Goal: Task Accomplishment & Management: Manage account settings

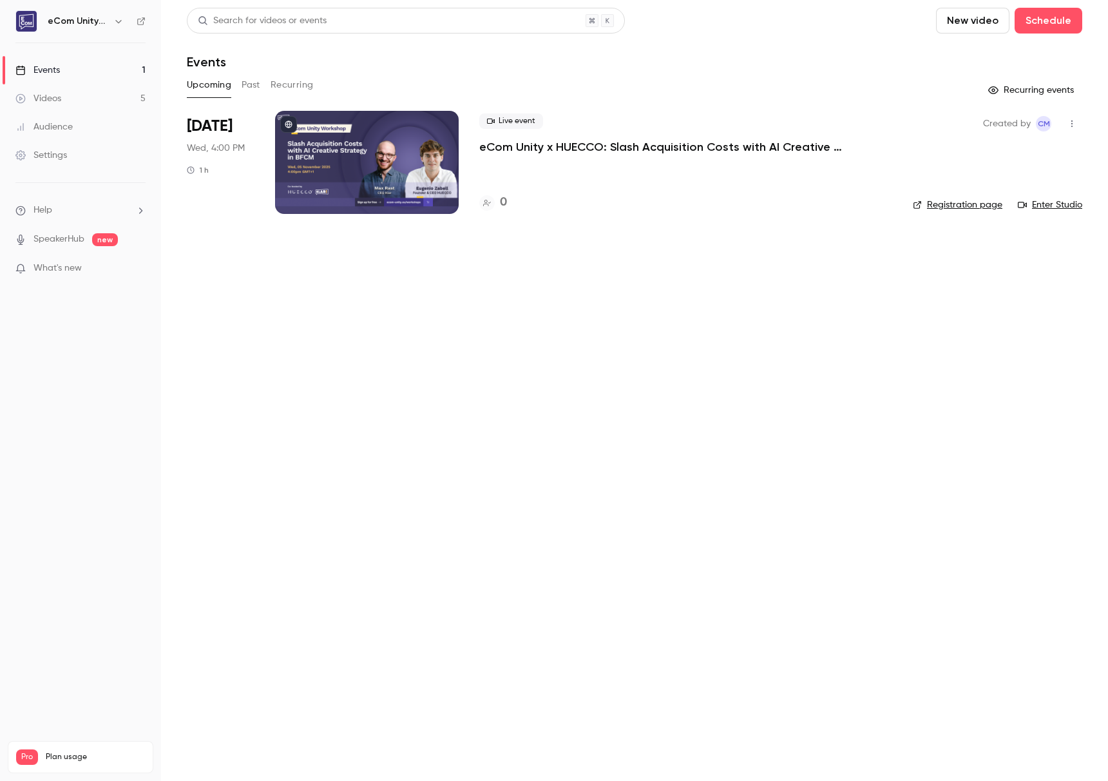
click at [1077, 126] on icon "button" at bounding box center [1072, 123] width 10 height 9
click at [108, 100] on div at bounding box center [554, 390] width 1108 height 781
click at [73, 152] on link "Settings" at bounding box center [80, 155] width 161 height 28
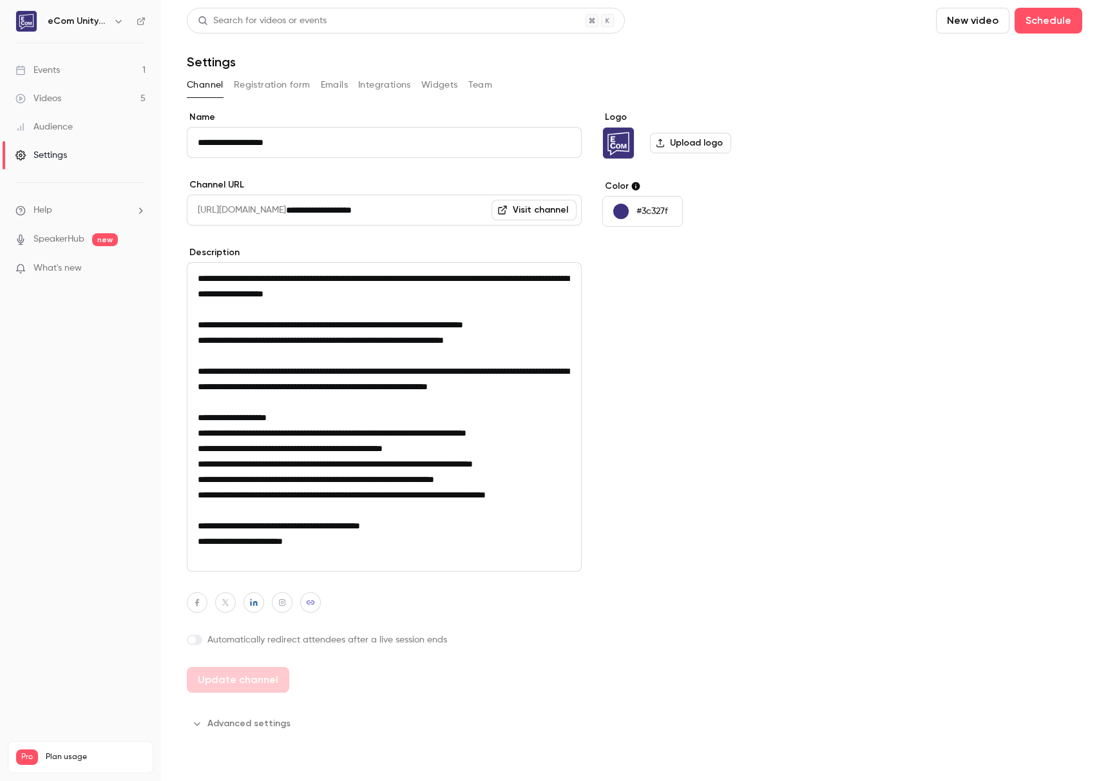
click at [248, 84] on button "Registration form" at bounding box center [272, 85] width 77 height 21
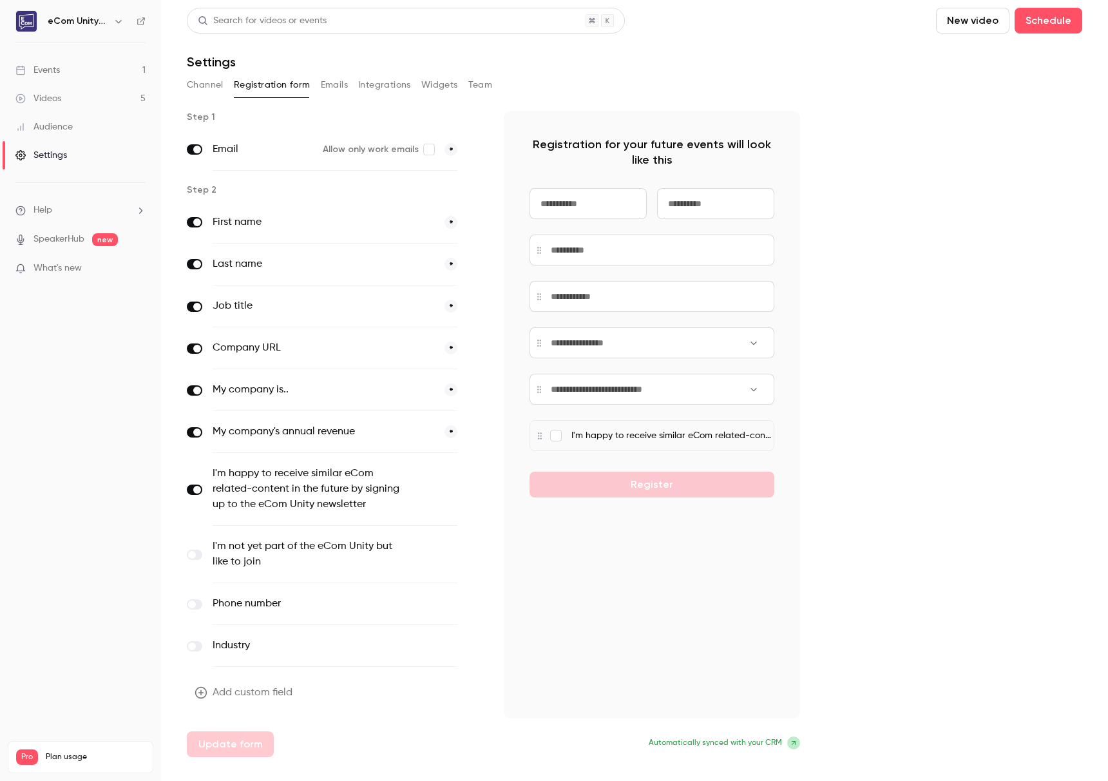
click at [329, 81] on button "Emails" at bounding box center [334, 85] width 27 height 21
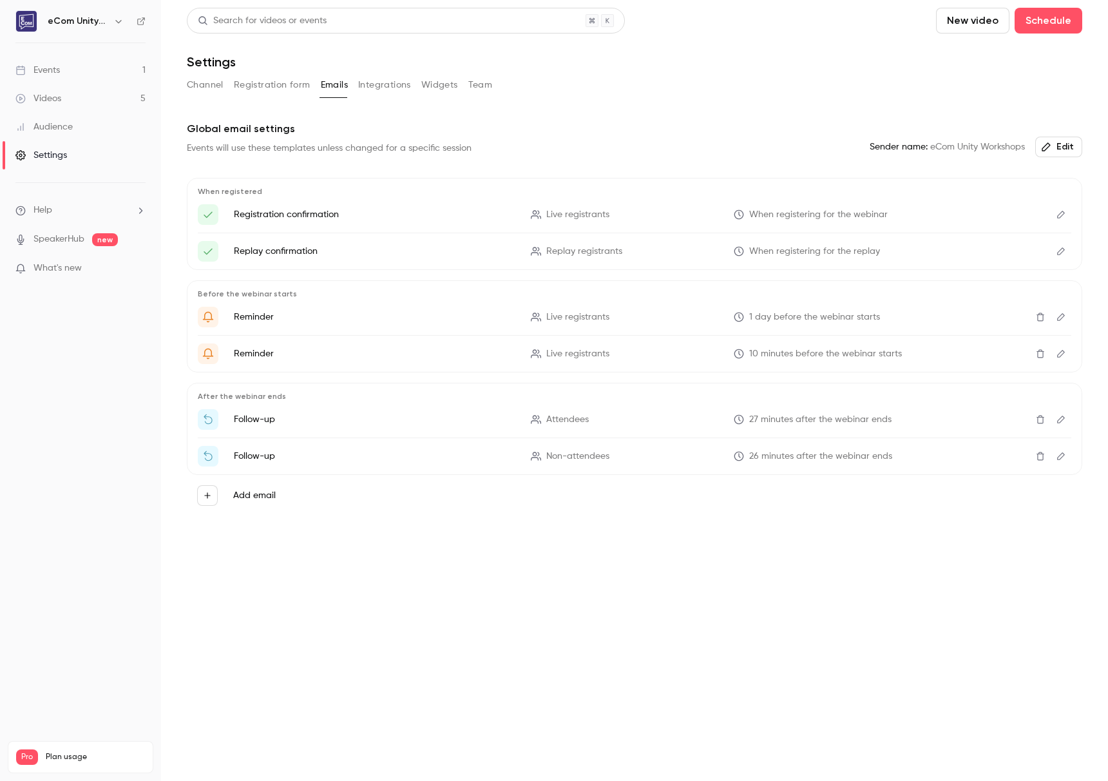
click at [367, 91] on button "Integrations" at bounding box center [384, 85] width 53 height 21
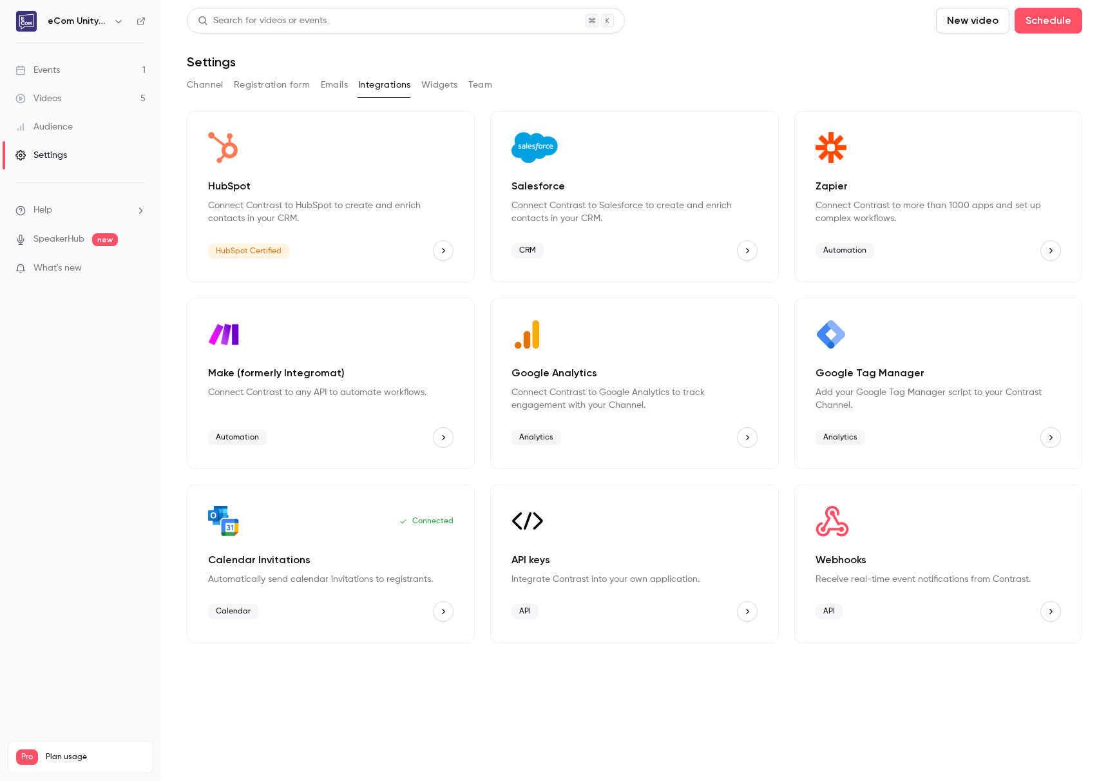
click at [420, 84] on div "Channel Registration form Emails Integrations Widgets Team" at bounding box center [635, 85] width 896 height 21
click at [449, 90] on button "Widgets" at bounding box center [439, 85] width 37 height 21
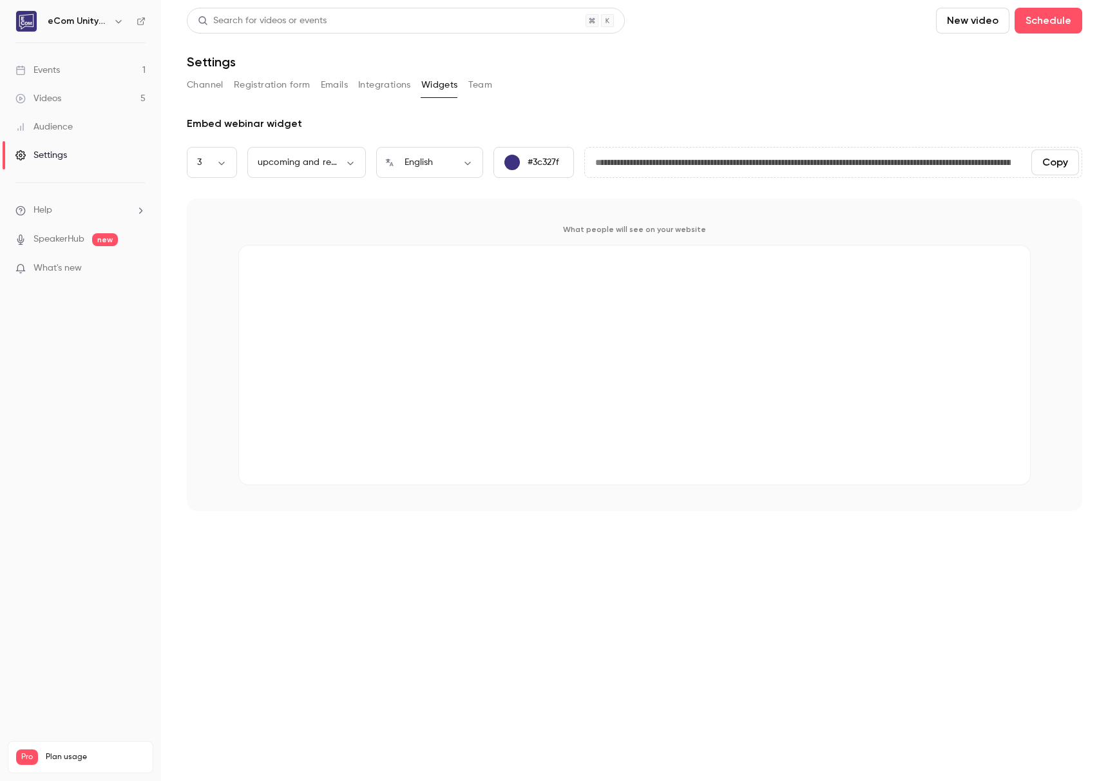
click at [484, 89] on button "Team" at bounding box center [480, 85] width 24 height 21
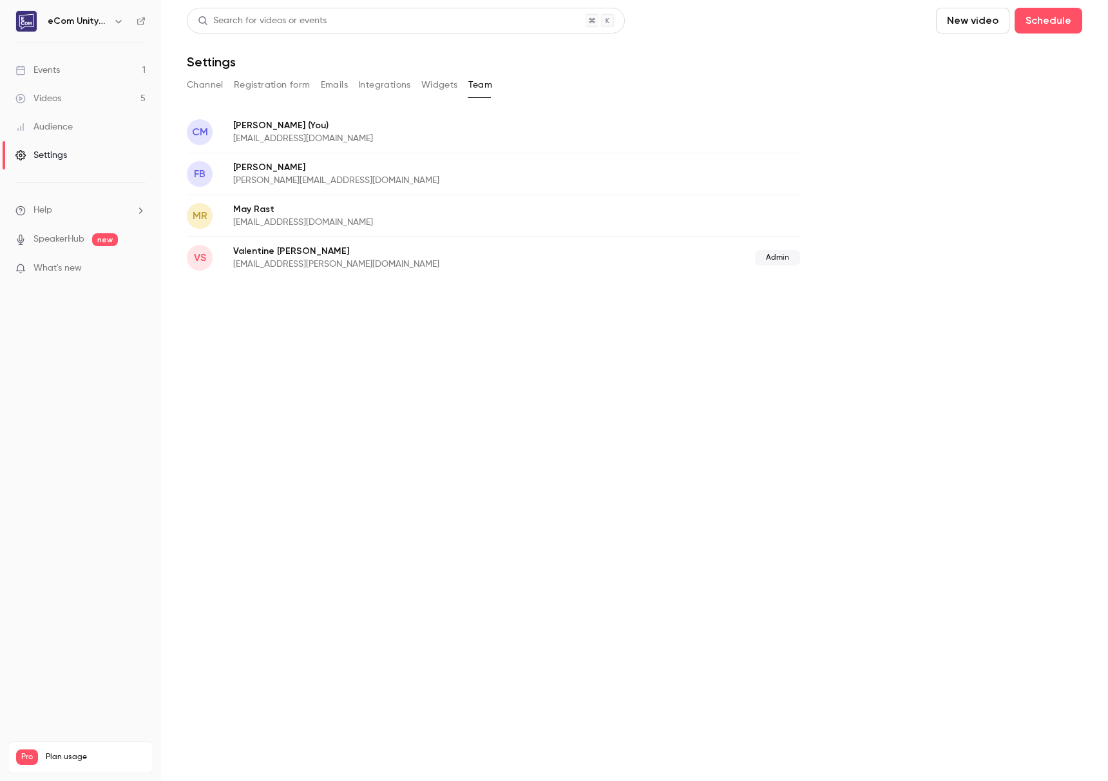
click at [439, 85] on button "Widgets" at bounding box center [439, 85] width 37 height 21
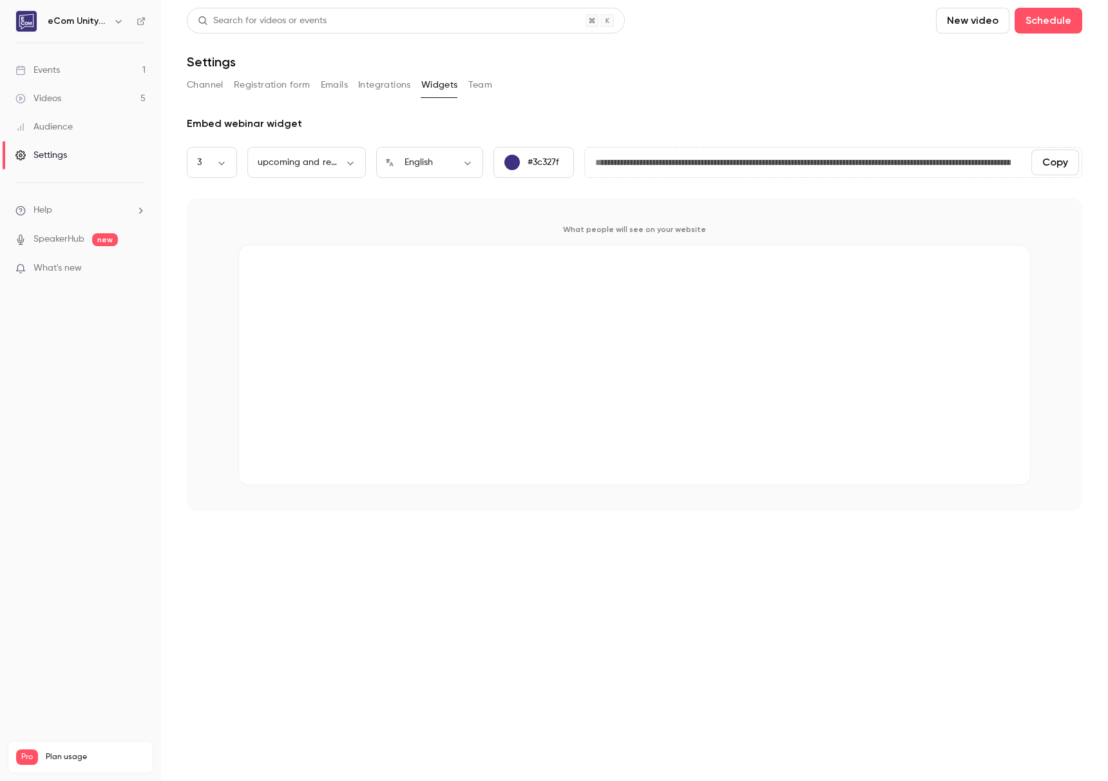
click at [472, 83] on button "Team" at bounding box center [480, 85] width 24 height 21
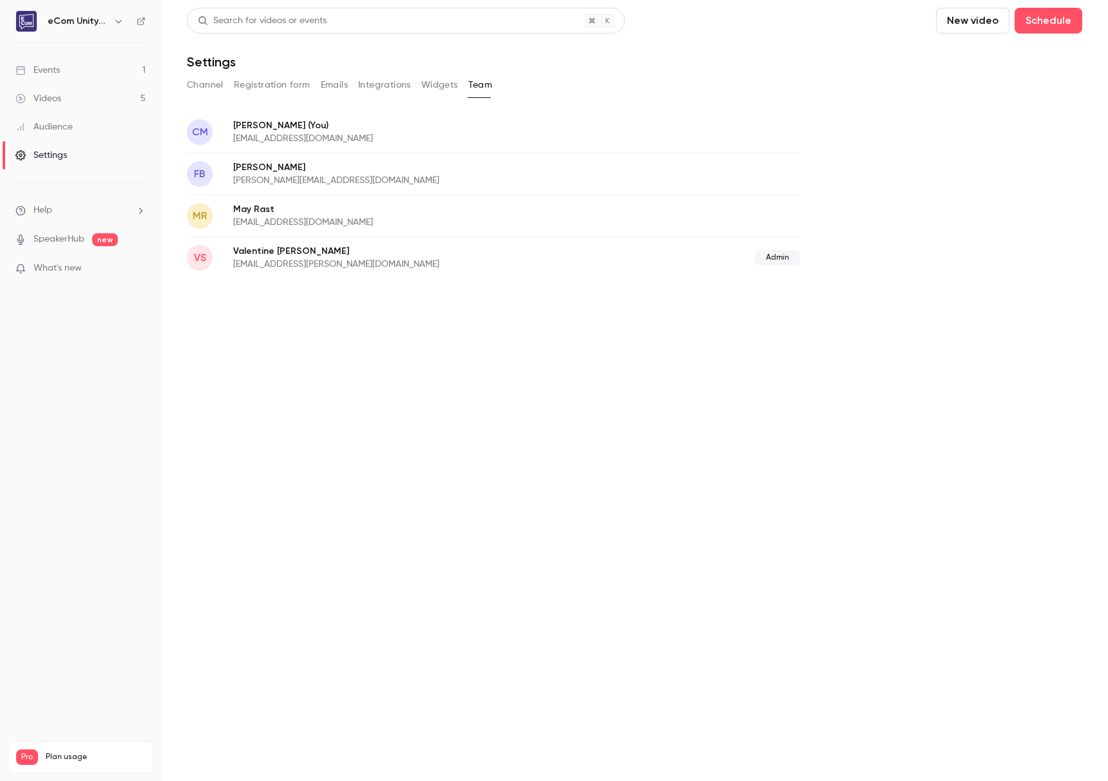
click at [57, 126] on div "Audience" at bounding box center [43, 127] width 57 height 13
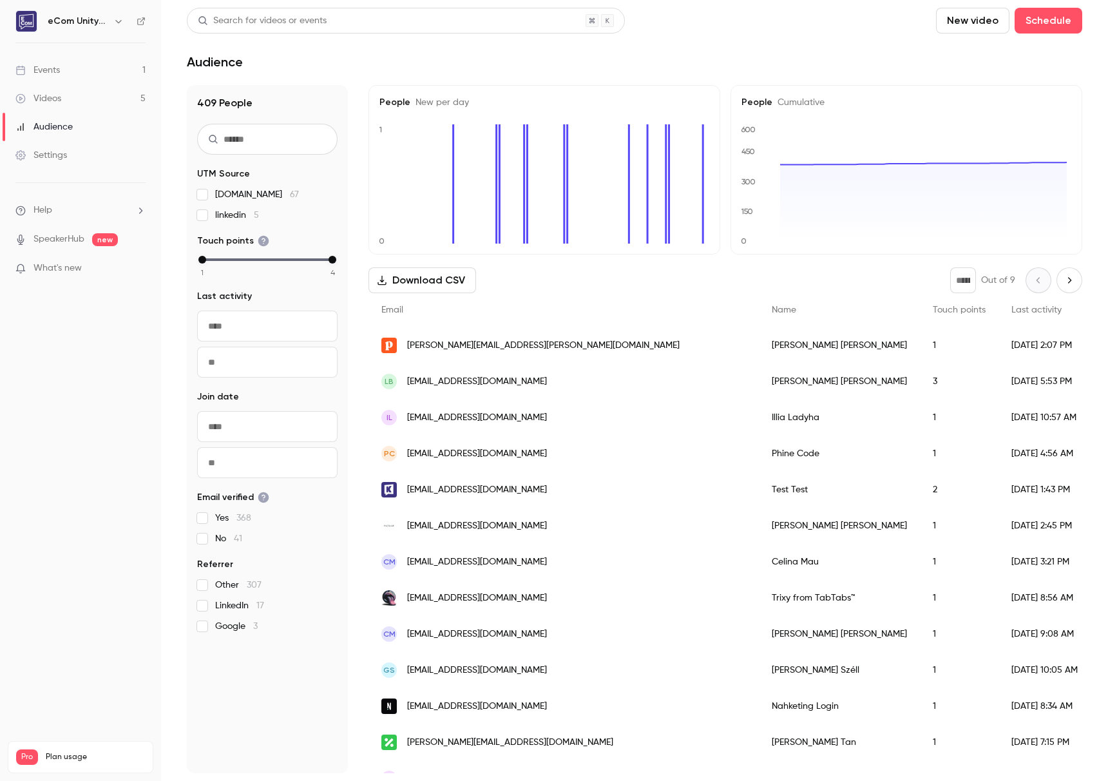
click at [73, 97] on link "Videos 5" at bounding box center [80, 98] width 161 height 28
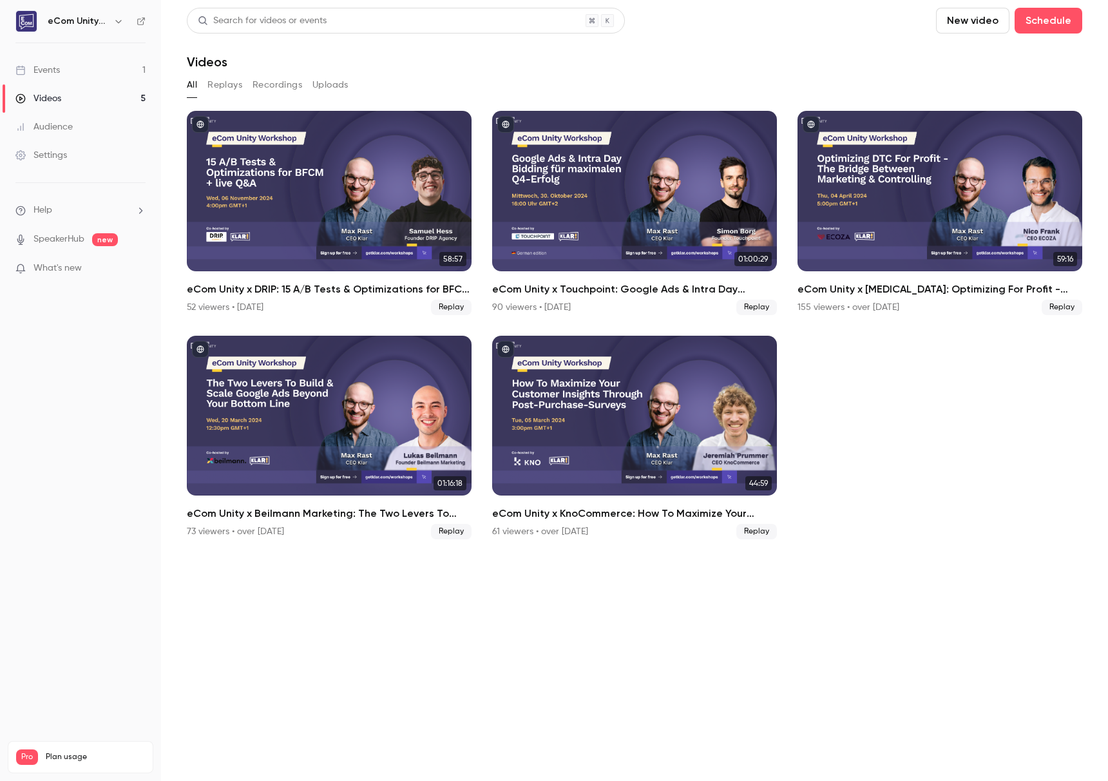
click at [84, 75] on link "Events 1" at bounding box center [80, 70] width 161 height 28
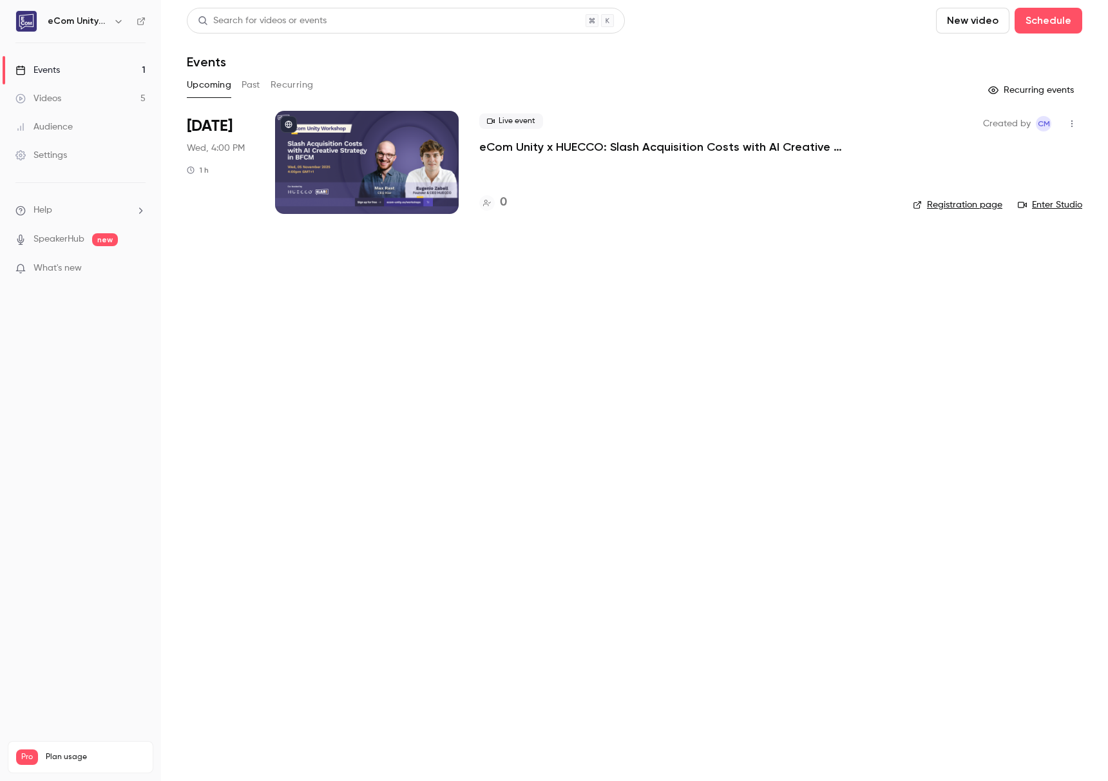
click at [550, 148] on p "eCom Unity x HUECCO: Slash Acquisition Costs with AI Creative Strategy in BFCM" at bounding box center [672, 146] width 387 height 15
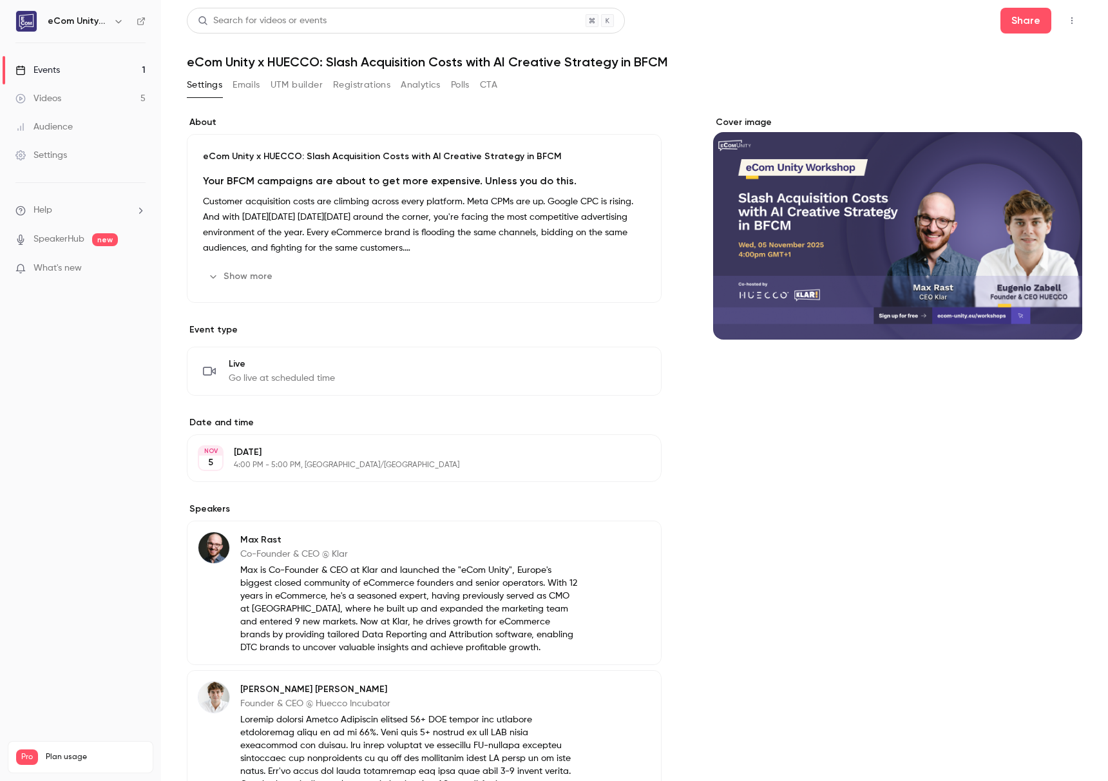
click at [1072, 23] on icon "button" at bounding box center [1072, 20] width 1 height 7
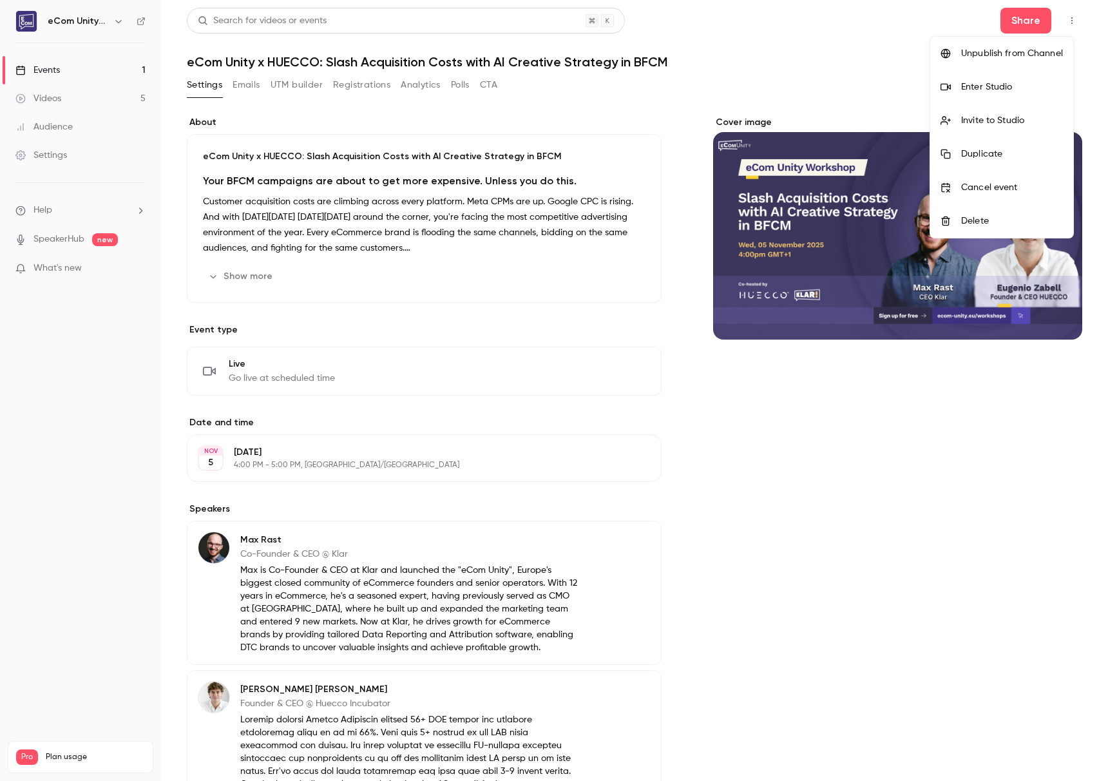
click at [486, 231] on div at bounding box center [554, 390] width 1108 height 781
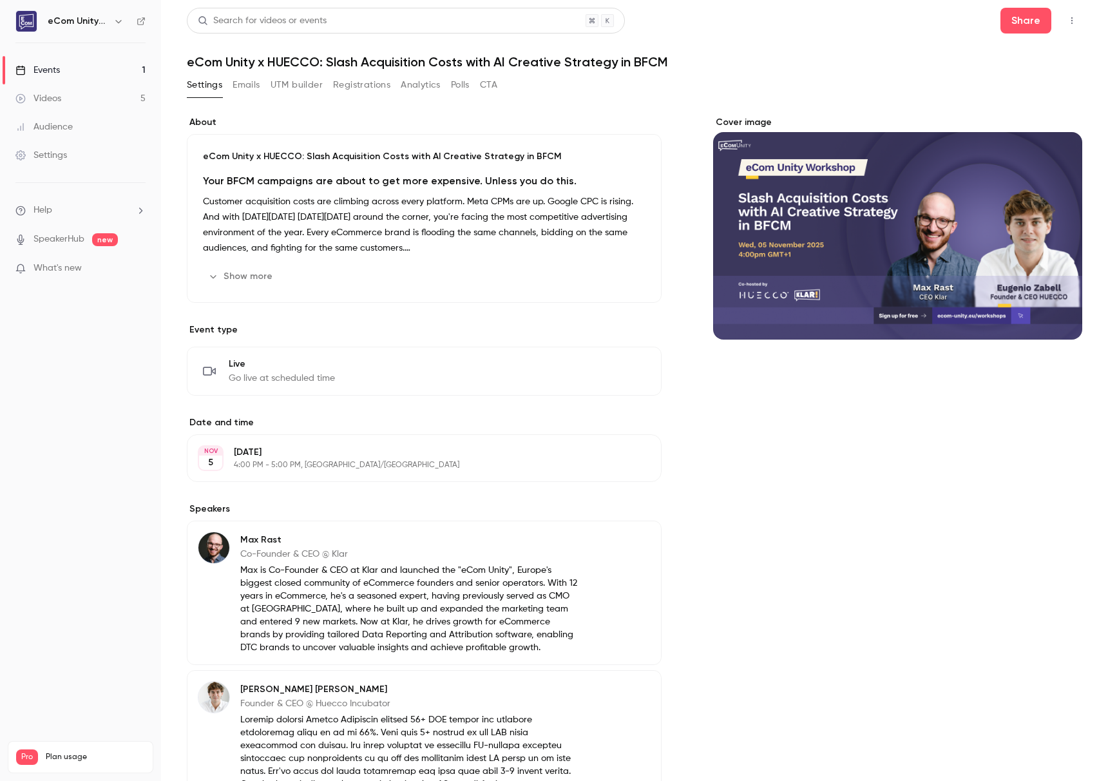
click at [249, 269] on button "Show more" at bounding box center [241, 276] width 77 height 21
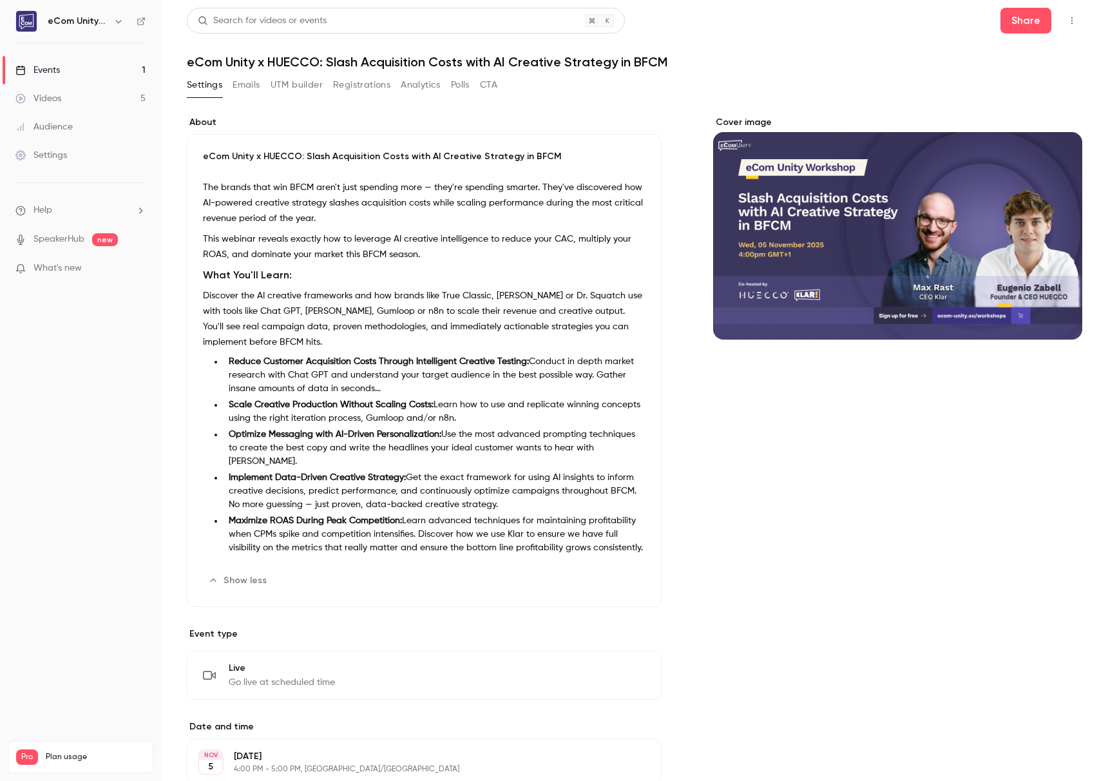
click at [373, 86] on button "Registrations" at bounding box center [361, 85] width 57 height 21
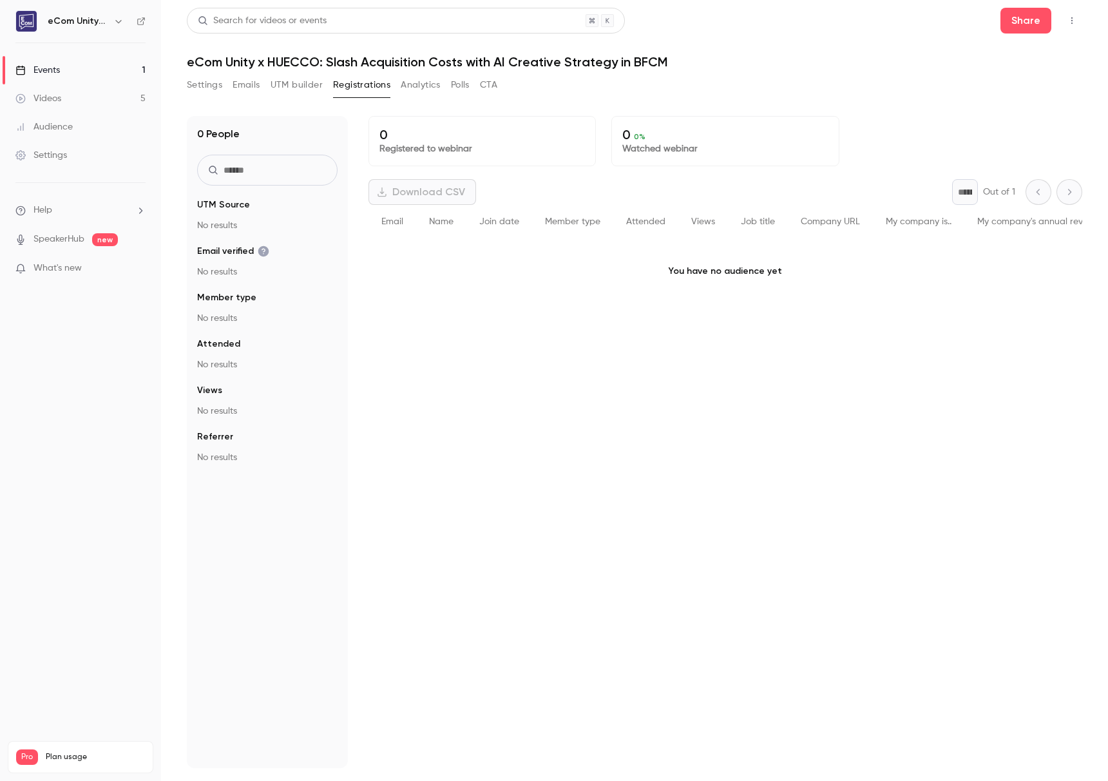
click at [432, 86] on button "Analytics" at bounding box center [421, 85] width 40 height 21
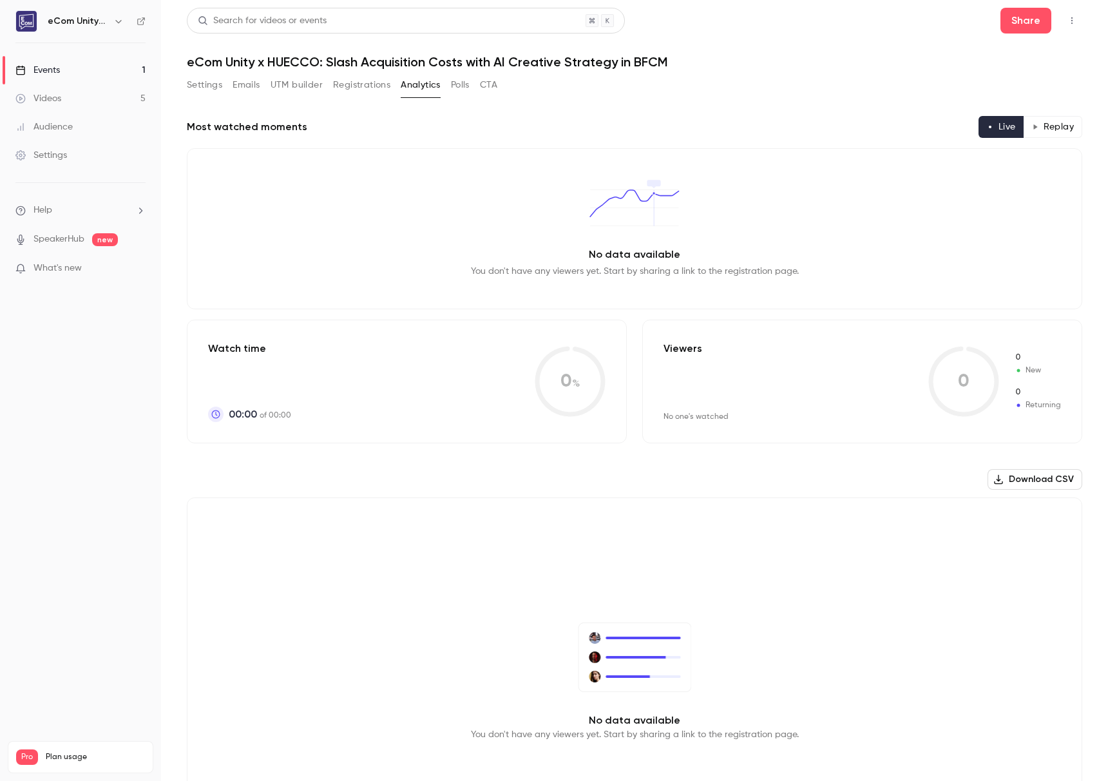
click at [250, 89] on button "Emails" at bounding box center [246, 85] width 27 height 21
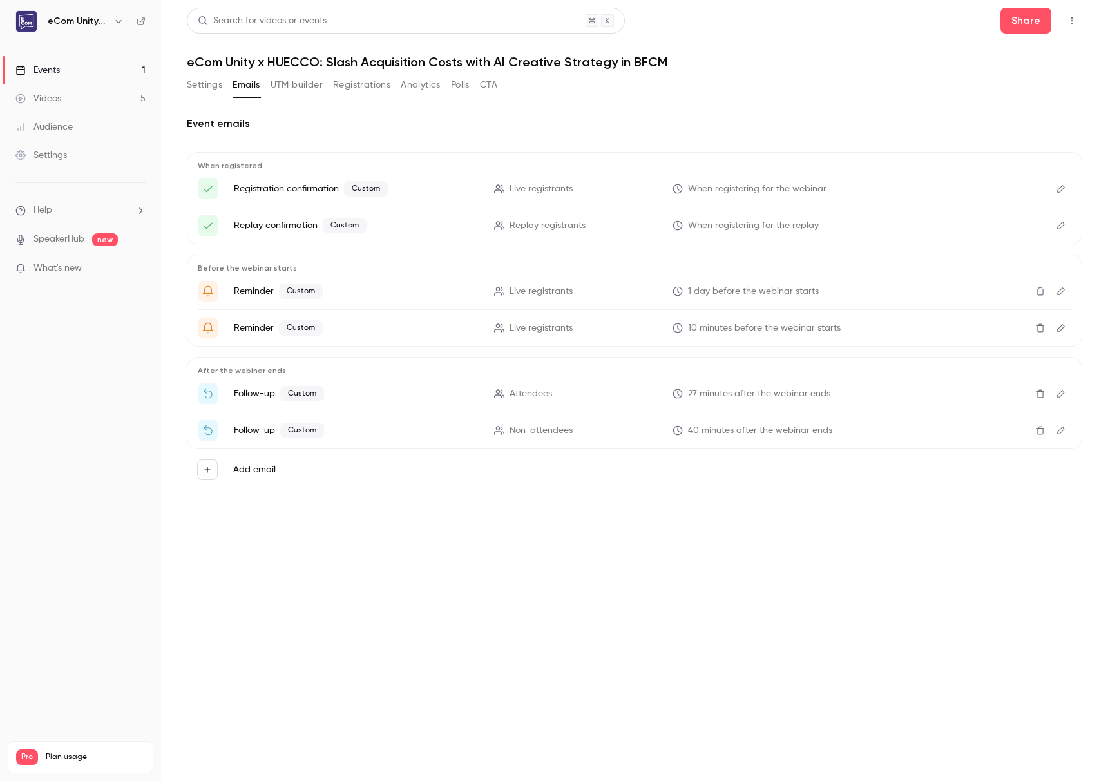
click at [1068, 187] on button "Edit" at bounding box center [1061, 189] width 21 height 21
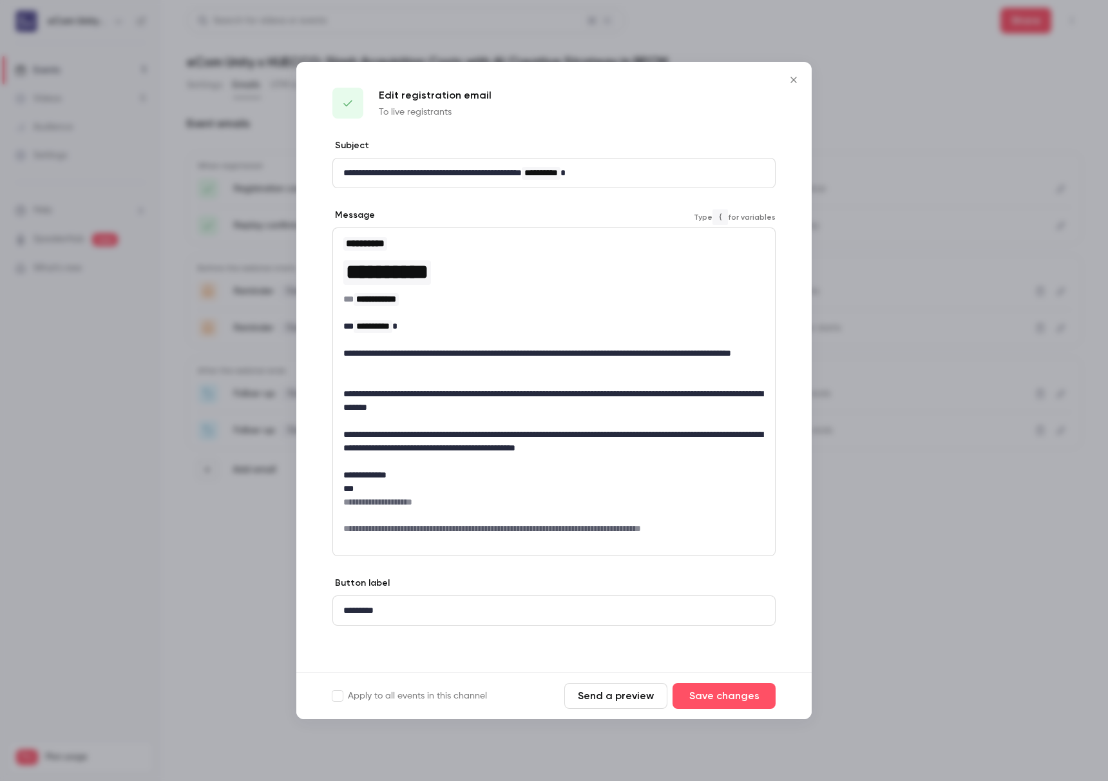
click at [395, 269] on span "**********" at bounding box center [387, 272] width 82 height 21
click at [795, 86] on button "Close" at bounding box center [794, 80] width 26 height 26
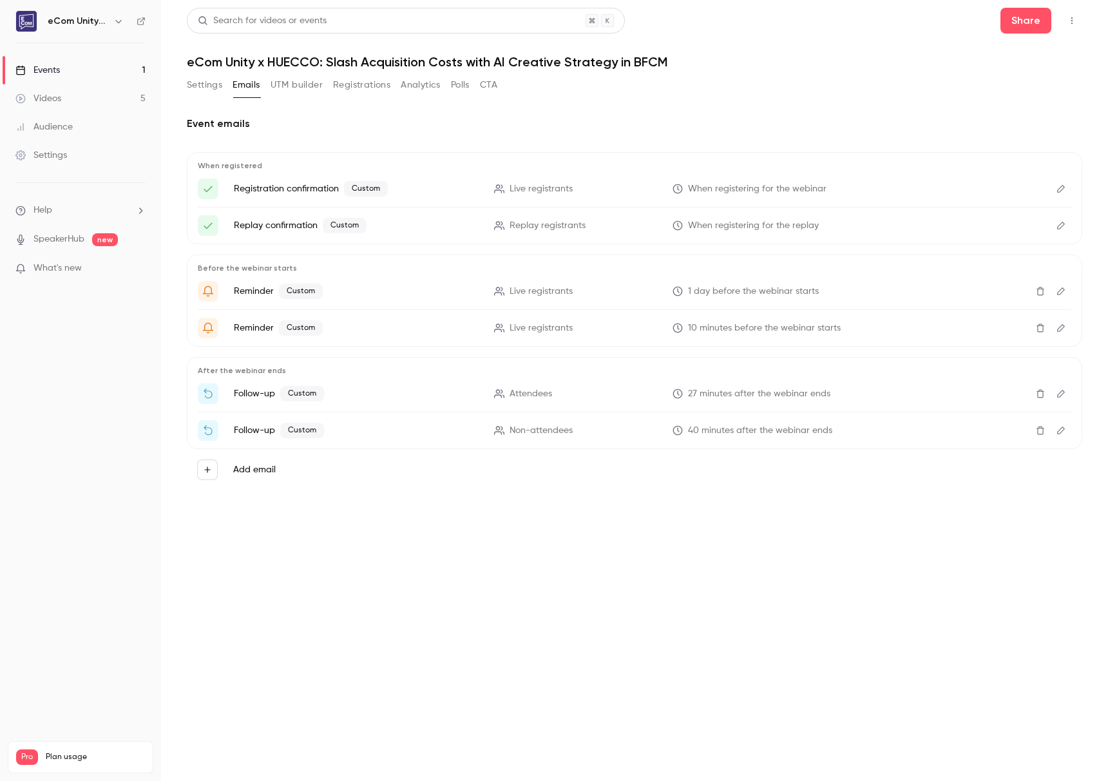
click at [1065, 222] on icon "Edit" at bounding box center [1061, 225] width 10 height 9
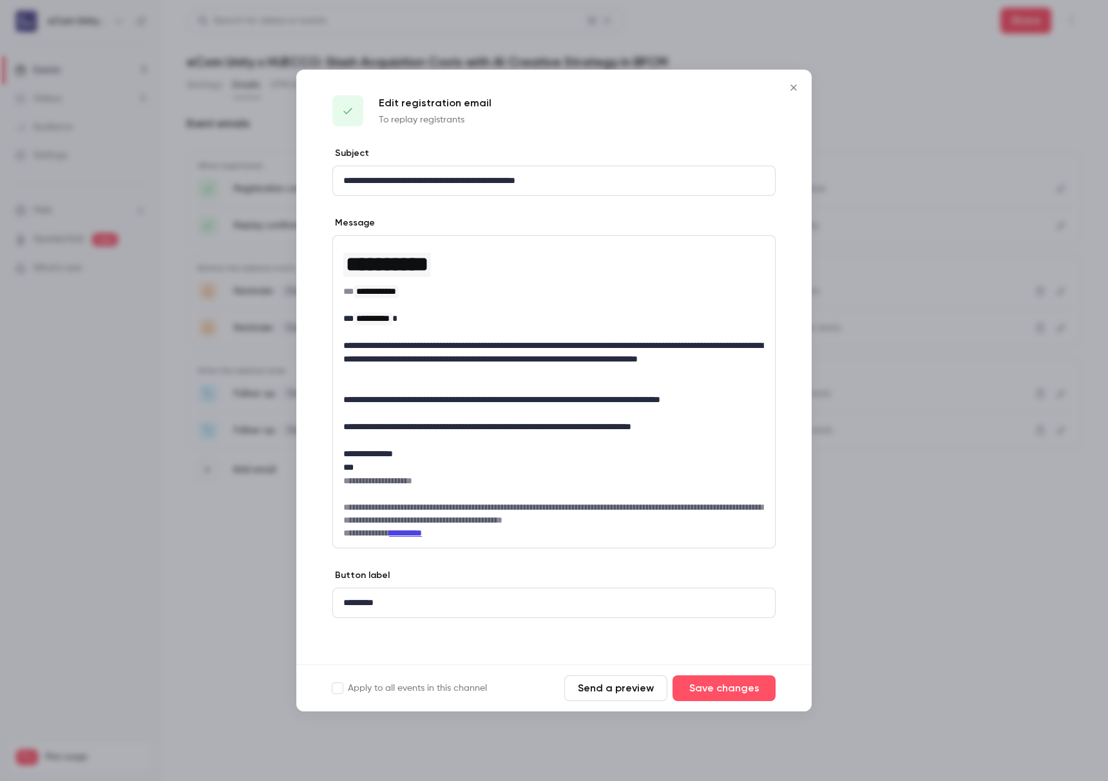
click at [786, 92] on icon "Close" at bounding box center [793, 87] width 15 height 10
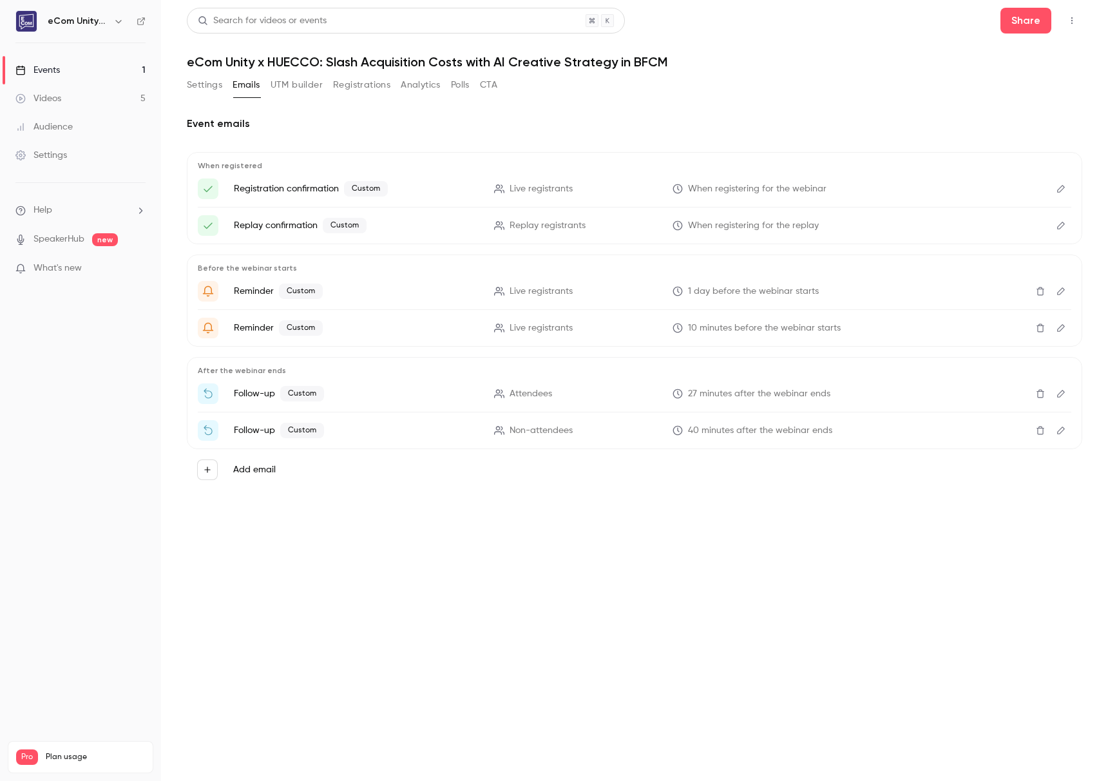
click at [1064, 289] on icon "Edit" at bounding box center [1061, 291] width 10 height 9
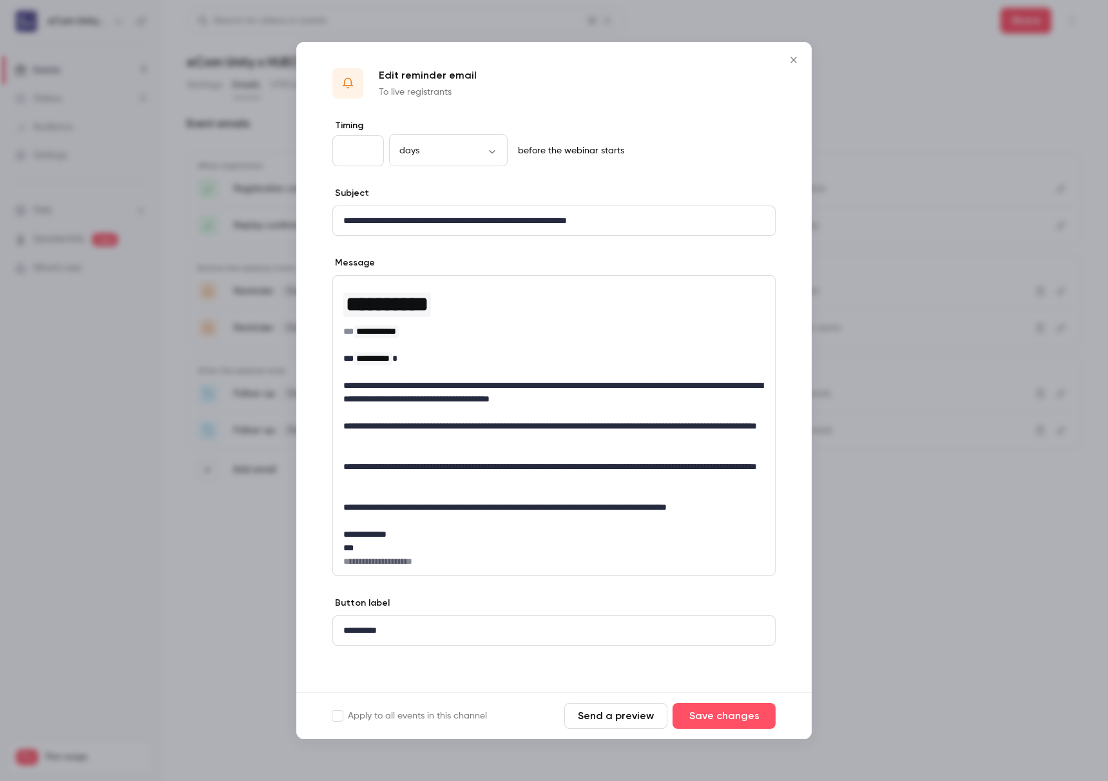
click at [794, 66] on button "Close" at bounding box center [794, 60] width 26 height 26
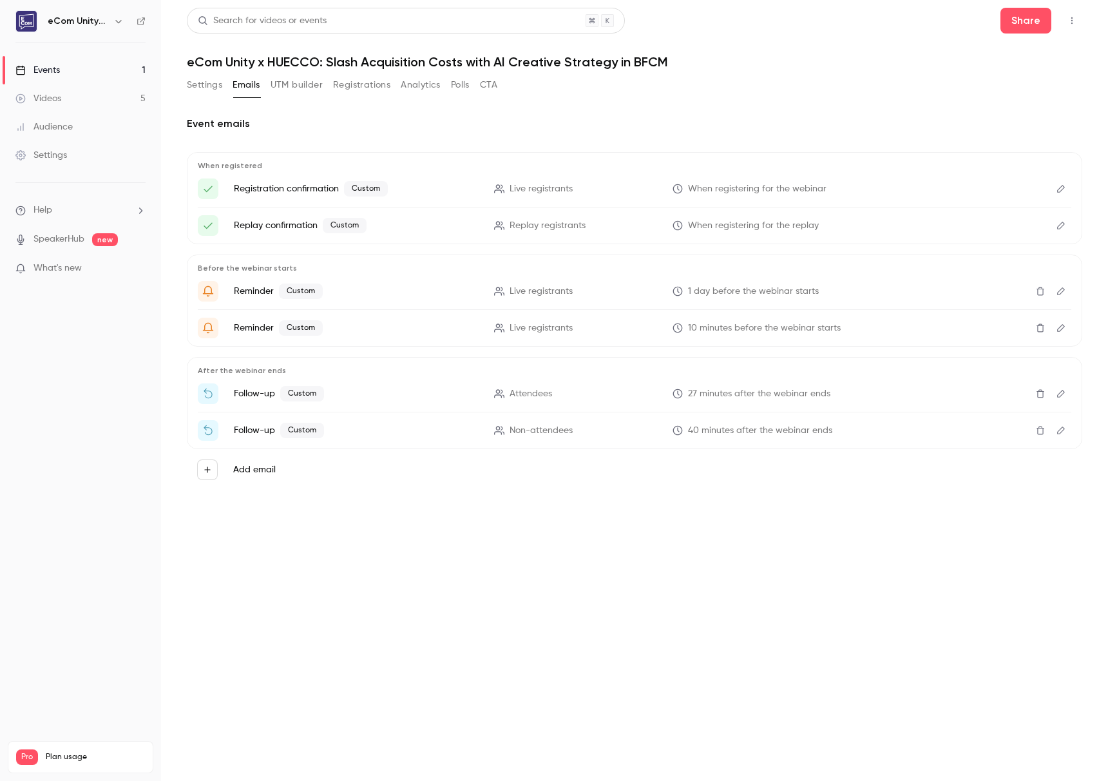
click at [1061, 323] on icon "Edit" at bounding box center [1061, 327] width 10 height 9
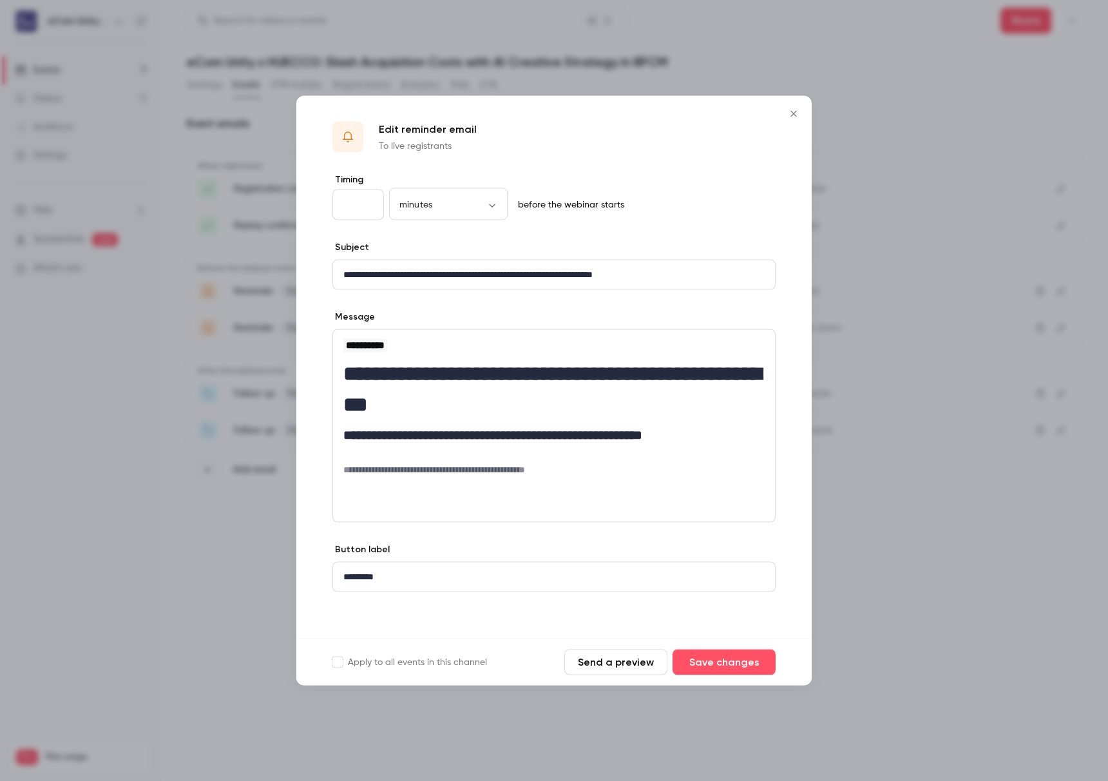
click at [802, 117] on button "Close" at bounding box center [794, 114] width 26 height 26
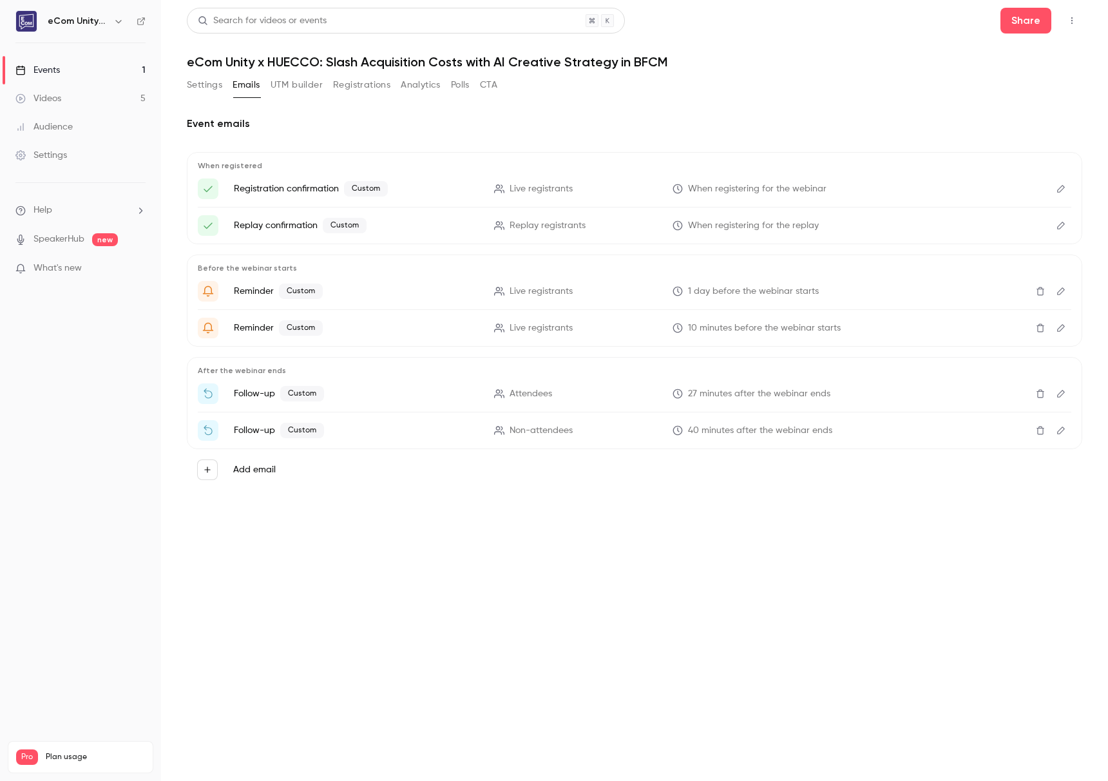
click at [1064, 391] on icon "Edit" at bounding box center [1061, 393] width 10 height 9
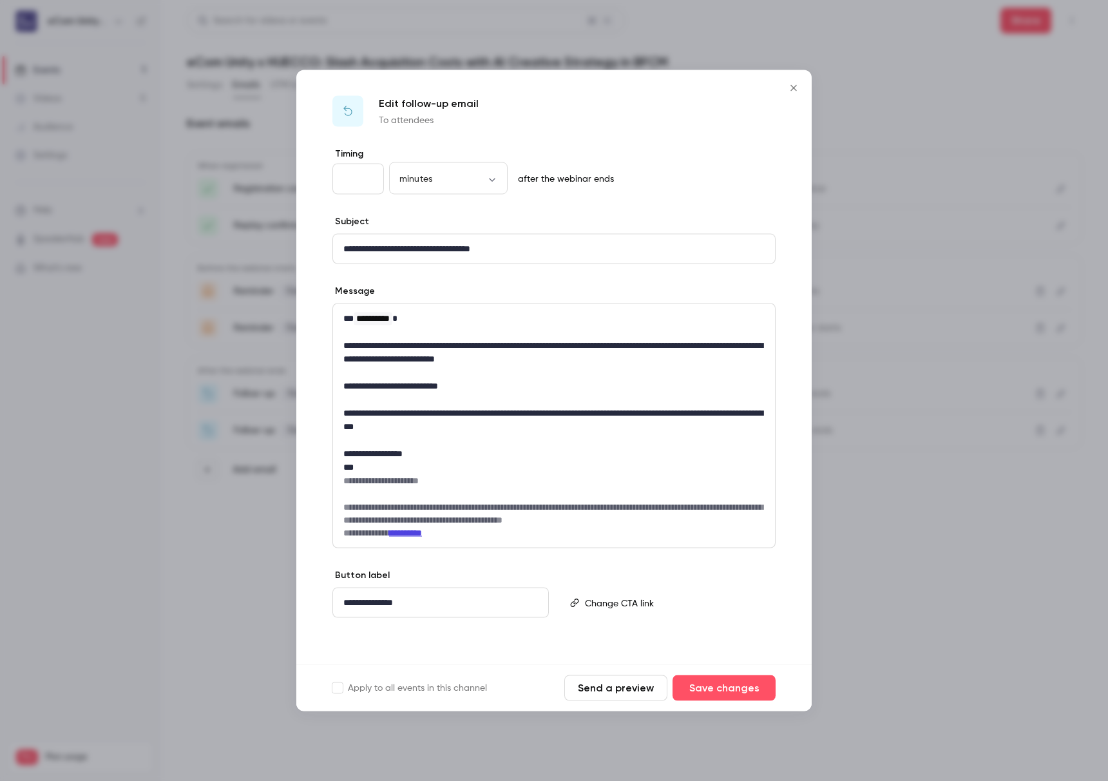
click at [800, 92] on icon "Close" at bounding box center [793, 88] width 15 height 10
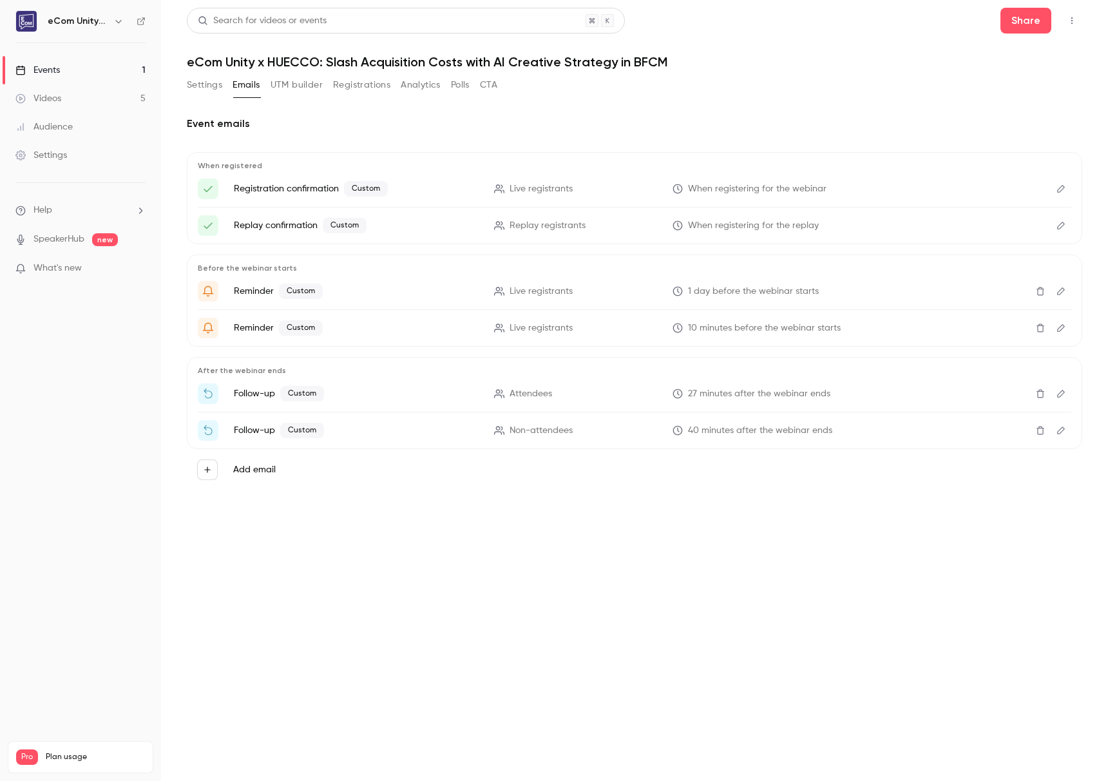
click at [1063, 434] on icon "Edit" at bounding box center [1061, 430] width 10 height 9
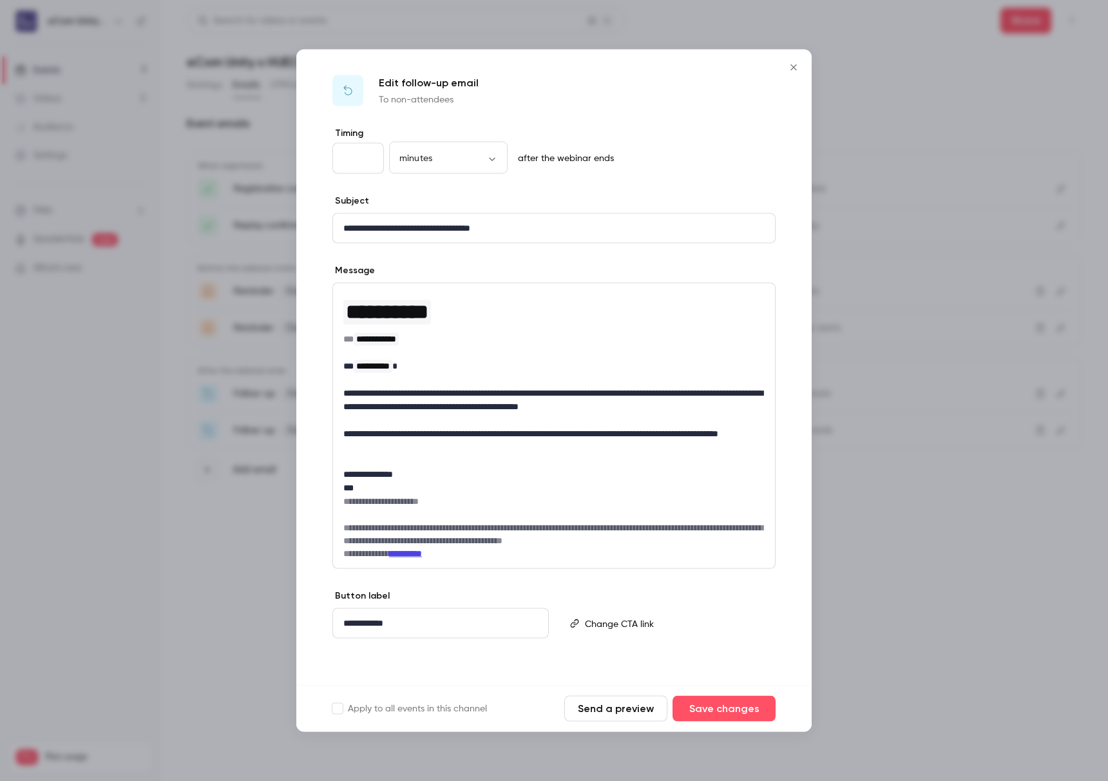
click at [790, 67] on icon "Close" at bounding box center [793, 68] width 15 height 10
